Goal: Transaction & Acquisition: Obtain resource

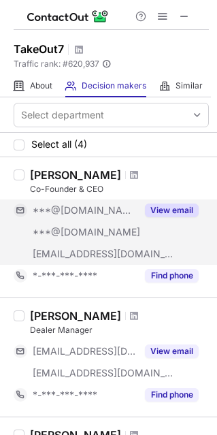
click at [172, 204] on button "View email" at bounding box center [172, 210] width 54 height 14
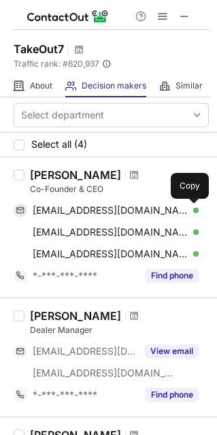
click at [191, 214] on span at bounding box center [191, 210] width 11 height 11
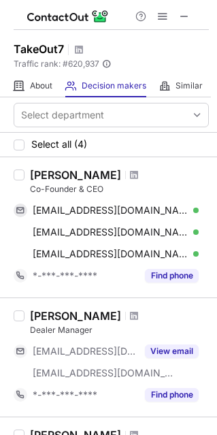
click at [48, 194] on div "Co-Founder & CEO" at bounding box center [119, 189] width 179 height 12
click at [48, 193] on div "Co-Founder & CEO" at bounding box center [119, 189] width 179 height 12
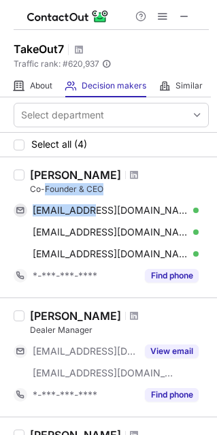
click at [50, 195] on div "Anurag Ahuja Co-Founder & CEO anuragahuja@gmail.com Verified Send email Copy ah…" at bounding box center [116, 227] width 184 height 118
click at [45, 189] on div "Co-Founder & CEO" at bounding box center [119, 189] width 179 height 12
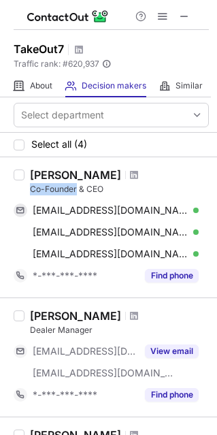
drag, startPoint x: 32, startPoint y: 188, endPoint x: 75, endPoint y: 184, distance: 43.7
click at [75, 184] on div "Co-Founder & CEO" at bounding box center [119, 189] width 179 height 12
copy div "Co-Founder"
click at [41, 171] on div "Anurag Ahuja" at bounding box center [75, 175] width 91 height 14
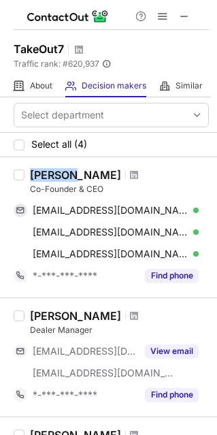
click at [41, 171] on div "Anurag Ahuja" at bounding box center [75, 175] width 91 height 14
copy div "Anurag Ahuja"
click at [130, 175] on span at bounding box center [134, 174] width 8 height 11
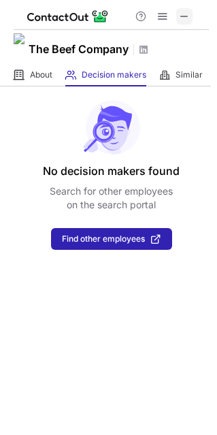
click at [186, 11] on span at bounding box center [184, 16] width 11 height 11
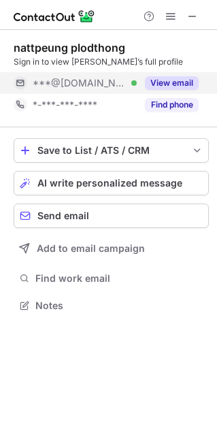
scroll to position [7, 7]
click at [182, 76] on button "View email" at bounding box center [172, 83] width 54 height 14
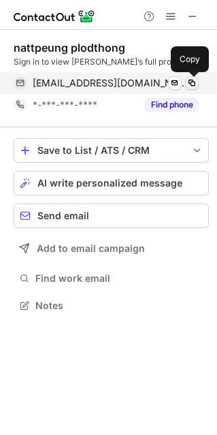
click at [188, 82] on span at bounding box center [191, 83] width 11 height 11
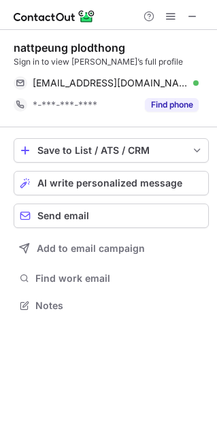
click at [76, 55] on div "nattpeung plodthong Sign in to view nattpeung’s full profile" at bounding box center [111, 54] width 195 height 27
click at [75, 46] on div "nattpeung plodthong" at bounding box center [70, 48] width 112 height 14
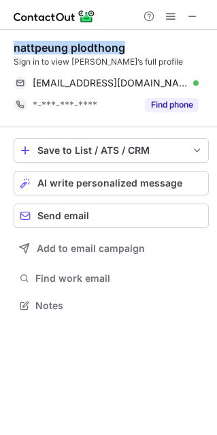
click at [75, 46] on div "nattpeung plodthong" at bounding box center [70, 48] width 112 height 14
copy div "nattpeung plodthong"
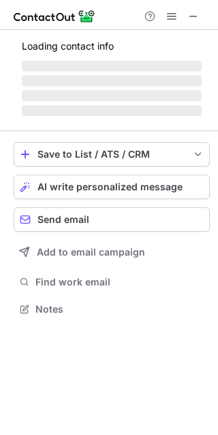
scroll to position [301, 218]
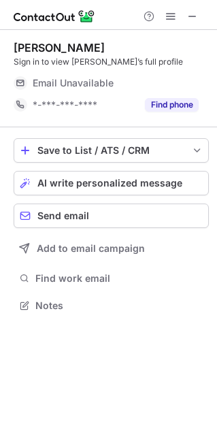
scroll to position [7, 7]
click at [86, 52] on div "[PERSON_NAME]" at bounding box center [59, 48] width 91 height 14
click at [86, 52] on div "Cheryl Saunders" at bounding box center [59, 48] width 91 height 14
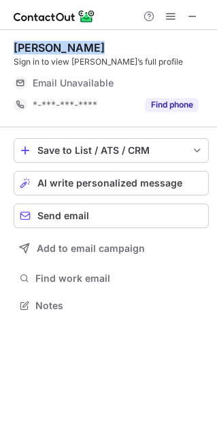
click at [86, 52] on div "Cheryl Saunders" at bounding box center [59, 48] width 91 height 14
copy div "Cheryl Saunders"
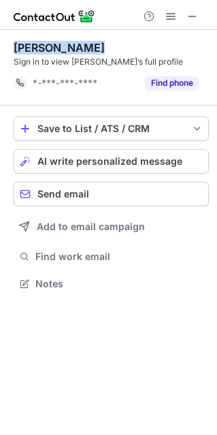
click at [86, 14] on img at bounding box center [55, 16] width 82 height 16
click at [107, 31] on div "Cheryl Saunders Sign in to view Cheryl’s full profile *-***-***-**** Find phone" at bounding box center [111, 67] width 195 height 75
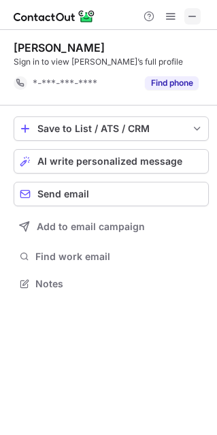
click at [188, 16] on span at bounding box center [192, 16] width 11 height 11
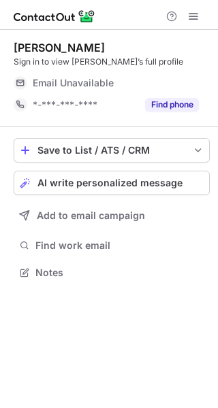
scroll to position [7, 7]
click at [48, 44] on div "[PERSON_NAME]" at bounding box center [59, 48] width 91 height 14
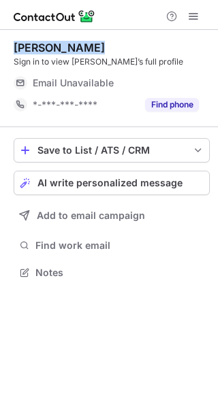
click at [48, 44] on div "Cheryl Saunders" at bounding box center [59, 48] width 91 height 14
copy div "Cheryl Saunders"
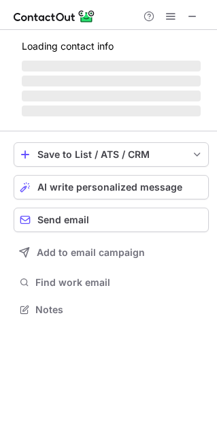
scroll to position [7, 7]
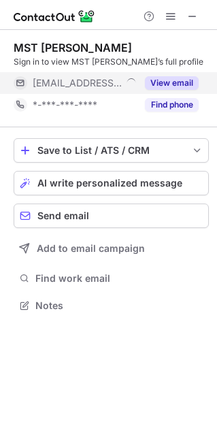
click at [163, 86] on button "View email" at bounding box center [172, 83] width 54 height 14
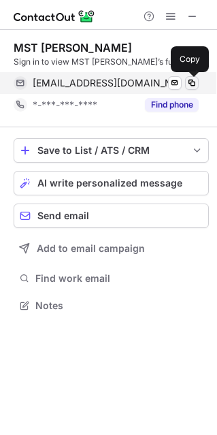
click at [196, 82] on span at bounding box center [191, 83] width 11 height 11
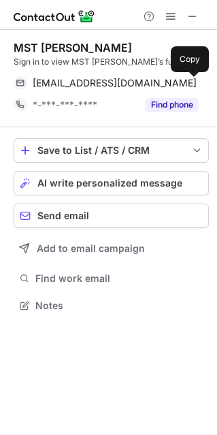
click at [86, 46] on div "MST AYESHA BEGUM" at bounding box center [73, 48] width 118 height 14
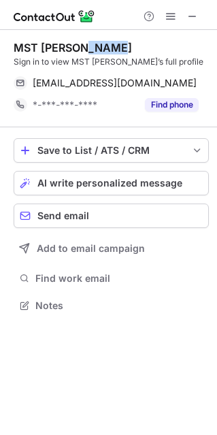
click at [86, 46] on div "MST AYESHA BEGUM" at bounding box center [73, 48] width 118 height 14
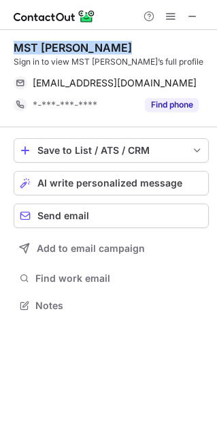
click at [86, 46] on div "MST AYESHA BEGUM" at bounding box center [73, 48] width 118 height 14
copy div "MST AYESHA BEGUM"
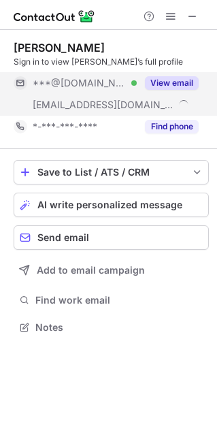
scroll to position [317, 217]
click at [170, 82] on button "View email" at bounding box center [172, 83] width 54 height 14
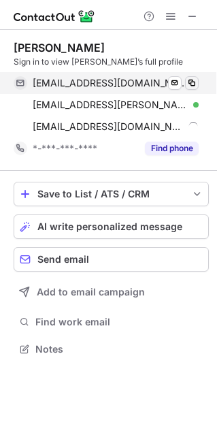
scroll to position [339, 217]
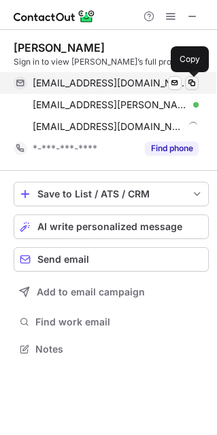
click at [191, 83] on span at bounding box center [191, 83] width 11 height 11
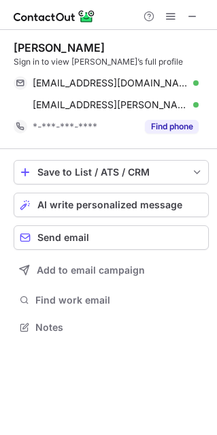
scroll to position [317, 217]
click at [40, 48] on div "Carmel Stephano" at bounding box center [59, 48] width 91 height 14
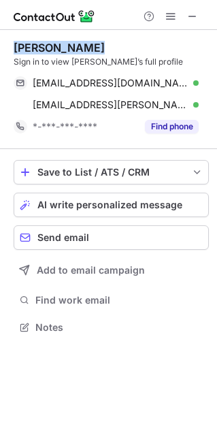
click at [40, 48] on div "Carmel Stephano" at bounding box center [59, 48] width 91 height 14
copy div "Carmel Stephano"
click at [67, 46] on div "Carmel Stephano" at bounding box center [59, 48] width 91 height 14
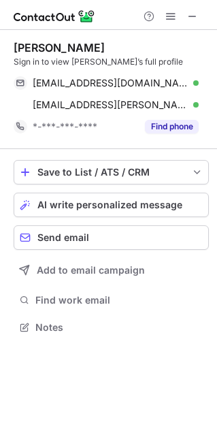
click at [66, 46] on div "Carmel Stephano" at bounding box center [59, 48] width 91 height 14
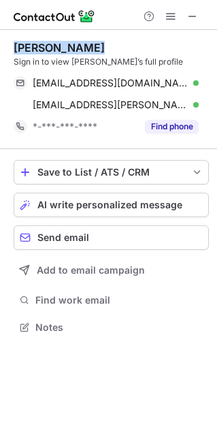
click at [66, 46] on div "Carmel Stephano" at bounding box center [59, 48] width 91 height 14
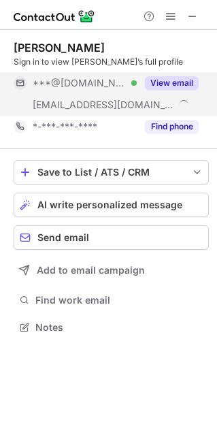
scroll to position [317, 217]
click at [182, 76] on button "View email" at bounding box center [172, 83] width 54 height 14
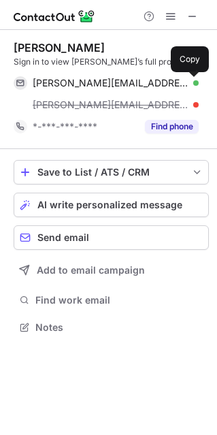
click at [192, 81] on span at bounding box center [191, 83] width 11 height 11
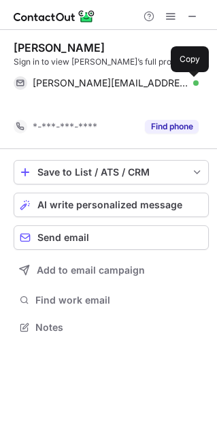
scroll to position [295, 217]
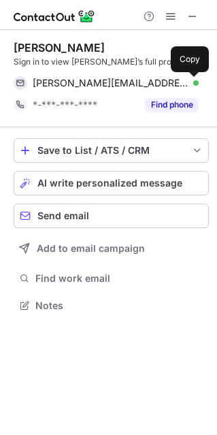
click at [28, 42] on div "Jamie Lynn" at bounding box center [59, 48] width 91 height 14
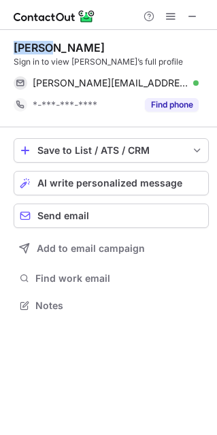
click at [28, 42] on div "Jamie Lynn" at bounding box center [59, 48] width 91 height 14
copy div "Jamie Lynn"
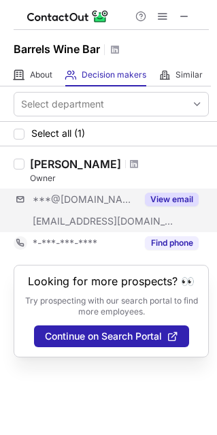
click at [192, 211] on div "***@[DOMAIN_NAME] [EMAIL_ADDRESS][DOMAIN_NAME] View email" at bounding box center [111, 210] width 195 height 44
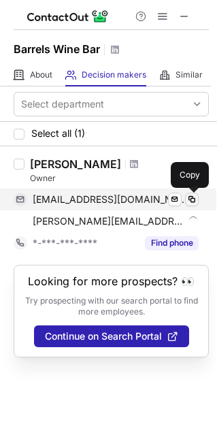
click at [197, 197] on button at bounding box center [192, 199] width 14 height 14
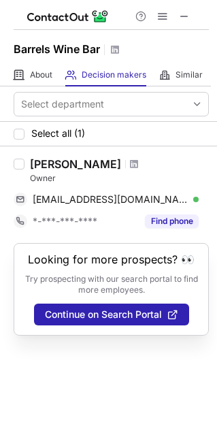
click at [51, 164] on div "[PERSON_NAME]" at bounding box center [75, 164] width 91 height 14
click at [51, 164] on div "Josh Wojcik" at bounding box center [75, 164] width 91 height 14
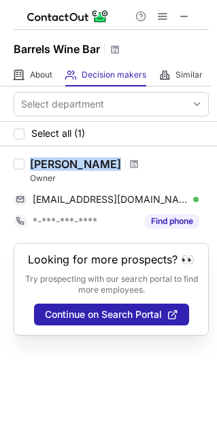
click at [51, 164] on div "Josh Wojcik" at bounding box center [75, 164] width 91 height 14
copy div "Josh Wojcik"
click at [130, 165] on span at bounding box center [134, 163] width 8 height 11
